Goal: Check status: Check status

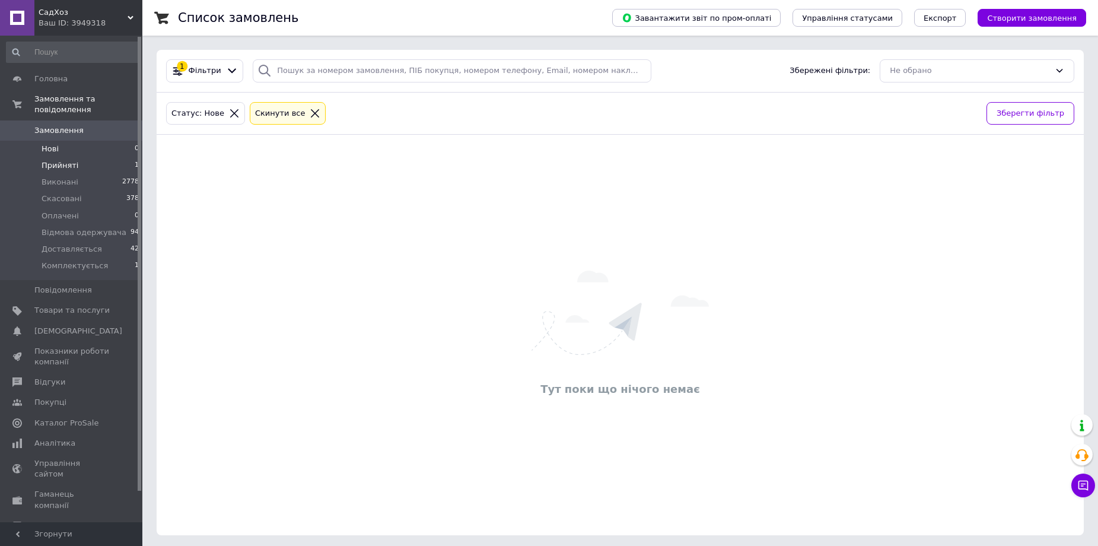
click at [59, 160] on span "Прийняті" at bounding box center [60, 165] width 37 height 11
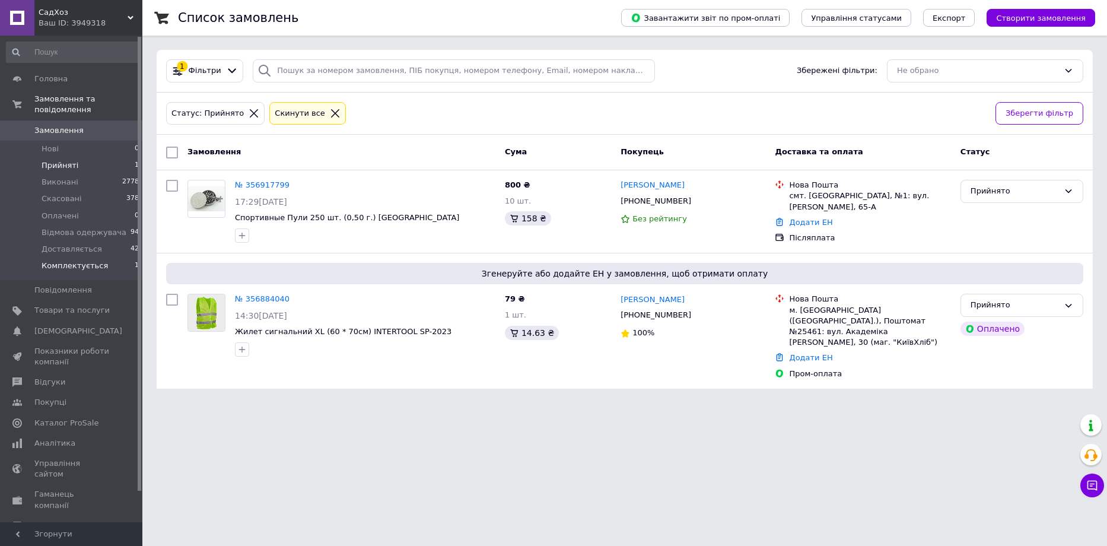
click at [84, 260] on span "Комплектується" at bounding box center [75, 265] width 66 height 11
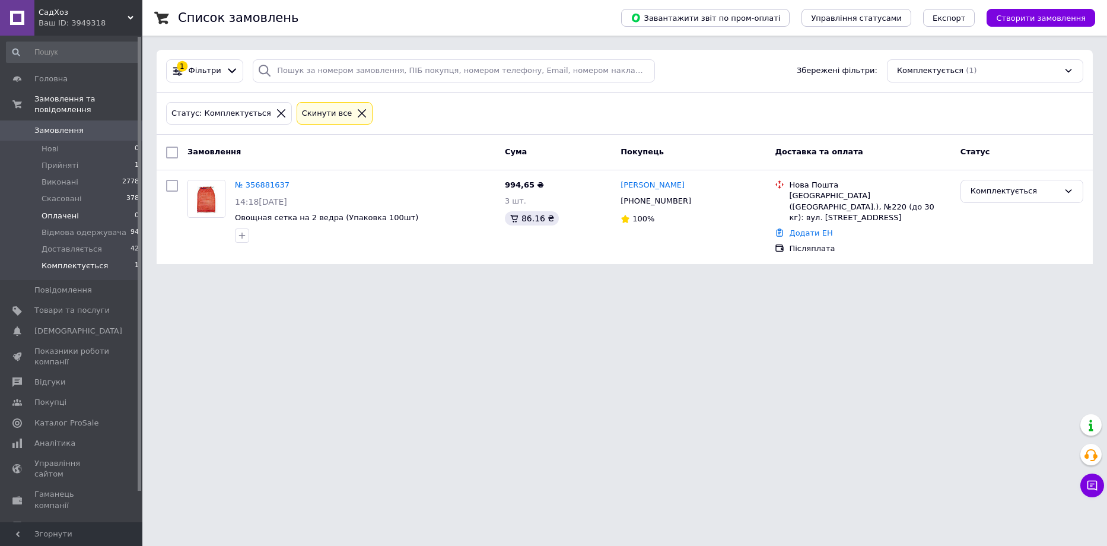
click at [77, 208] on li "Оплачені 0" at bounding box center [73, 216] width 146 height 17
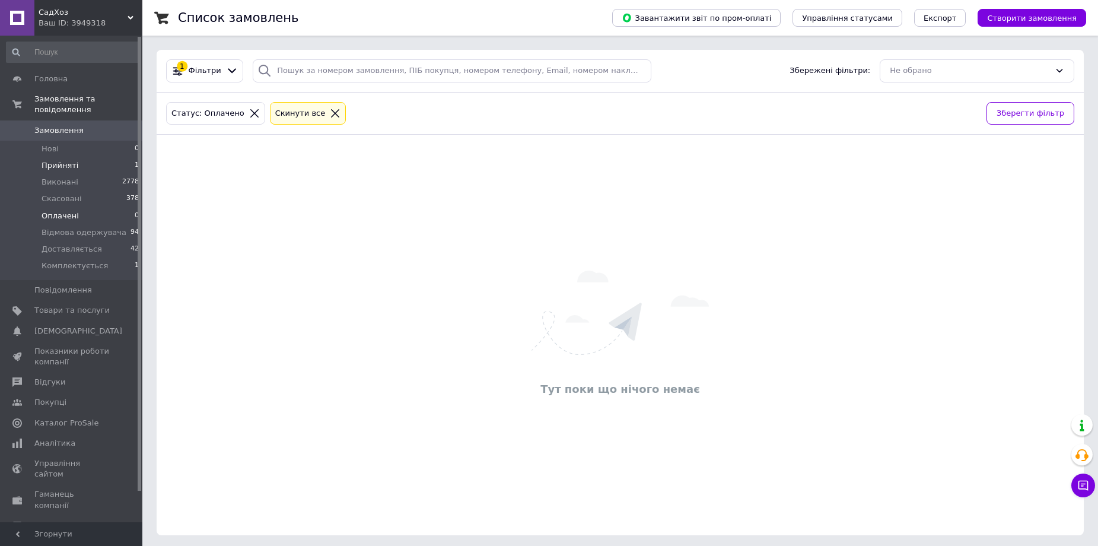
click at [77, 157] on li "Прийняті 1" at bounding box center [73, 165] width 146 height 17
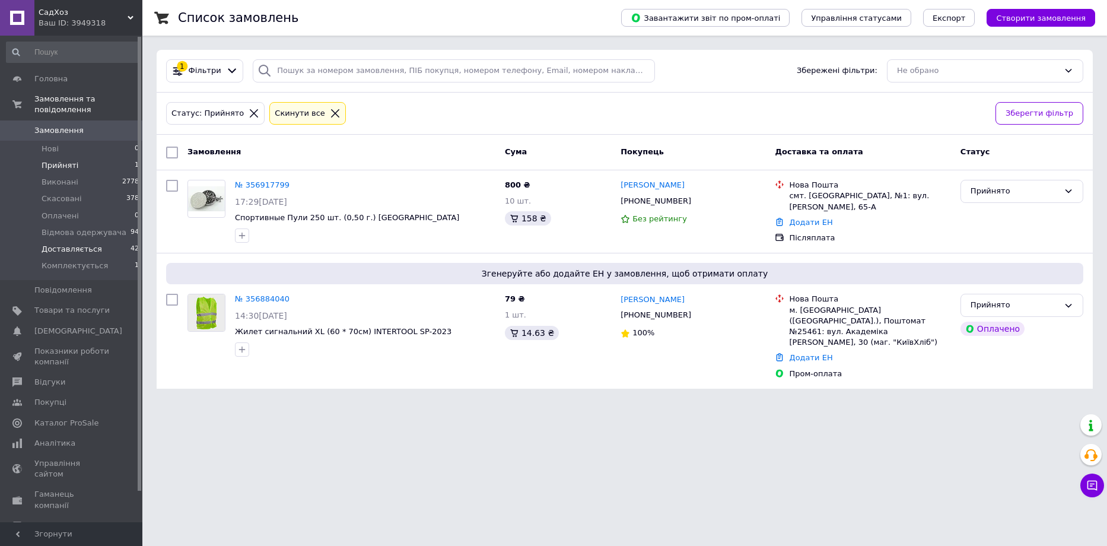
click at [81, 244] on span "Доставляється" at bounding box center [72, 249] width 60 height 11
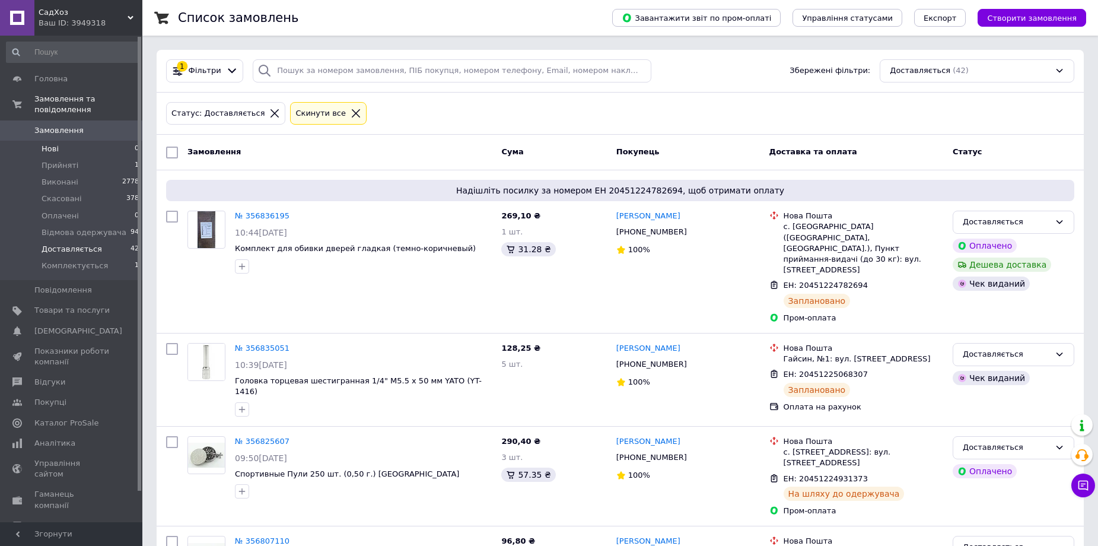
click at [52, 144] on span "Нові" at bounding box center [50, 149] width 17 height 11
